Goal: Navigation & Orientation: Find specific page/section

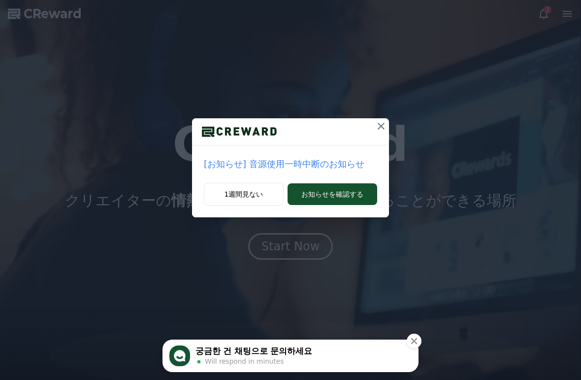
click at [244, 195] on button "1週間見ない" at bounding box center [244, 194] width 80 height 23
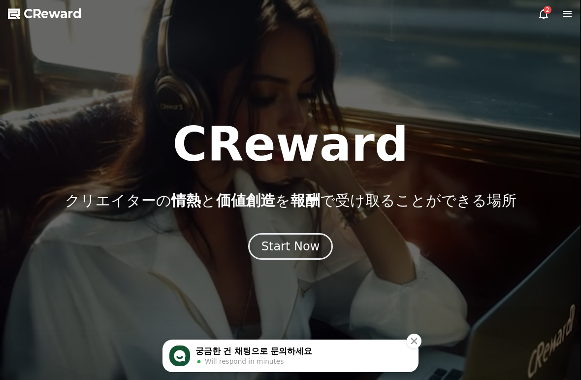
click at [538, 16] on icon at bounding box center [544, 14] width 12 height 12
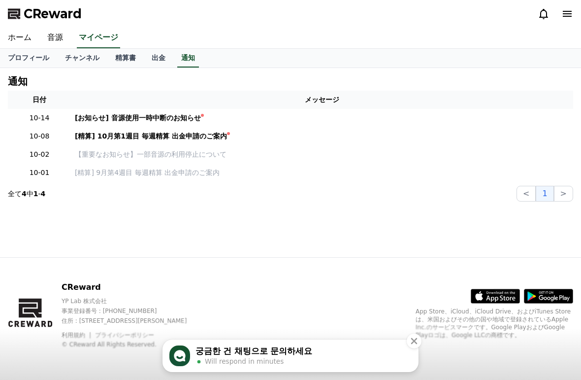
click at [28, 42] on link "ホーム" at bounding box center [19, 38] width 39 height 21
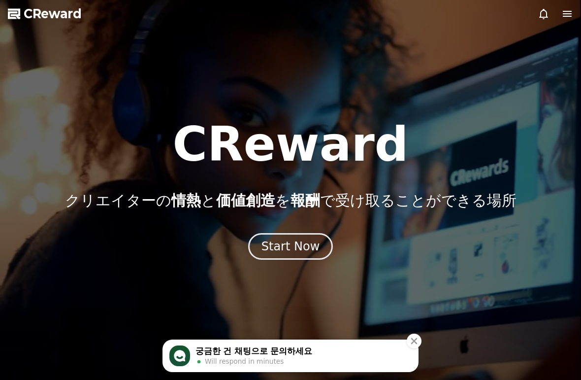
click at [567, 16] on icon at bounding box center [567, 14] width 9 height 6
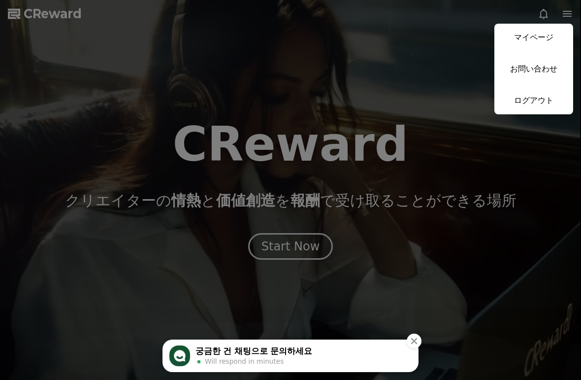
click at [521, 43] on link "マイページ" at bounding box center [533, 38] width 79 height 28
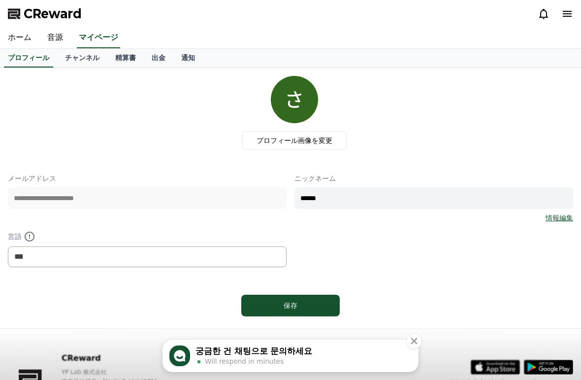
click at [73, 54] on link "チャンネル" at bounding box center [82, 58] width 50 height 19
